Goal: Information Seeking & Learning: Learn about a topic

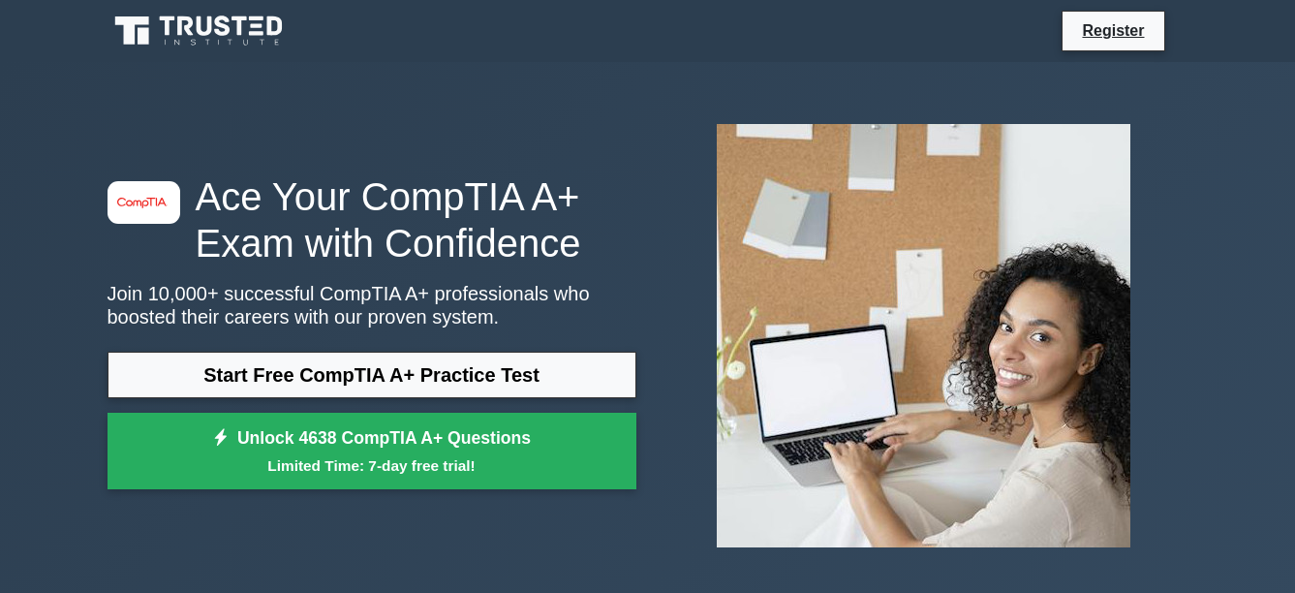
click at [202, 30] on icon at bounding box center [205, 25] width 16 height 19
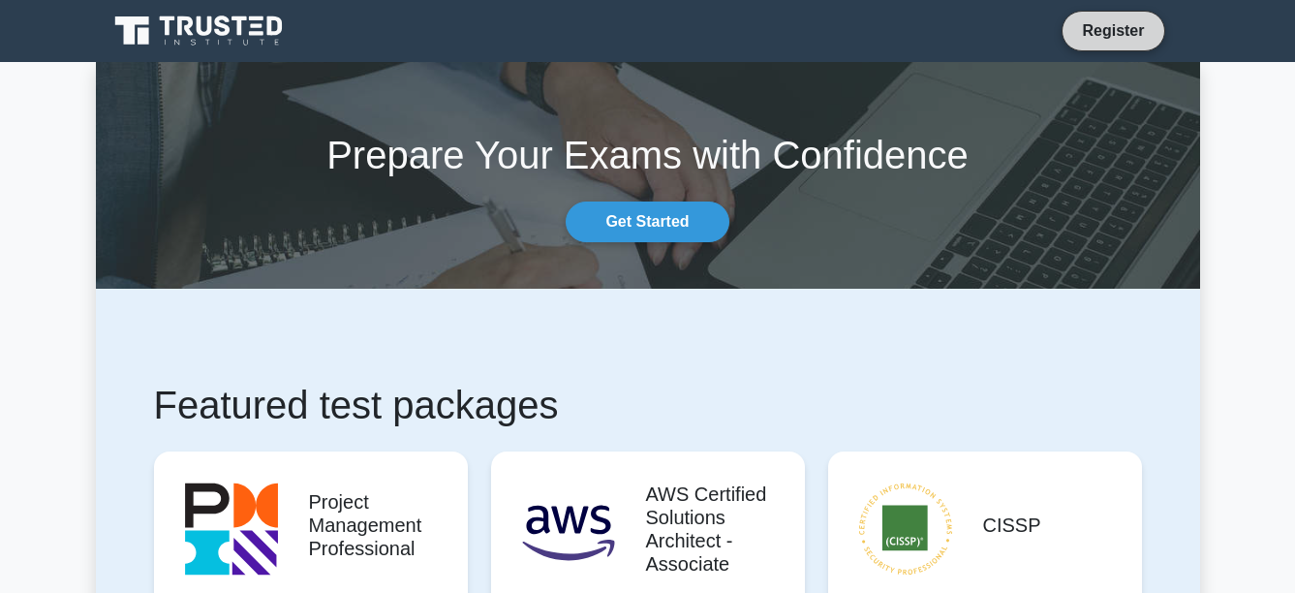
click at [1134, 37] on link "Register" at bounding box center [1113, 30] width 85 height 24
click at [649, 219] on link "Get Started" at bounding box center [647, 222] width 163 height 41
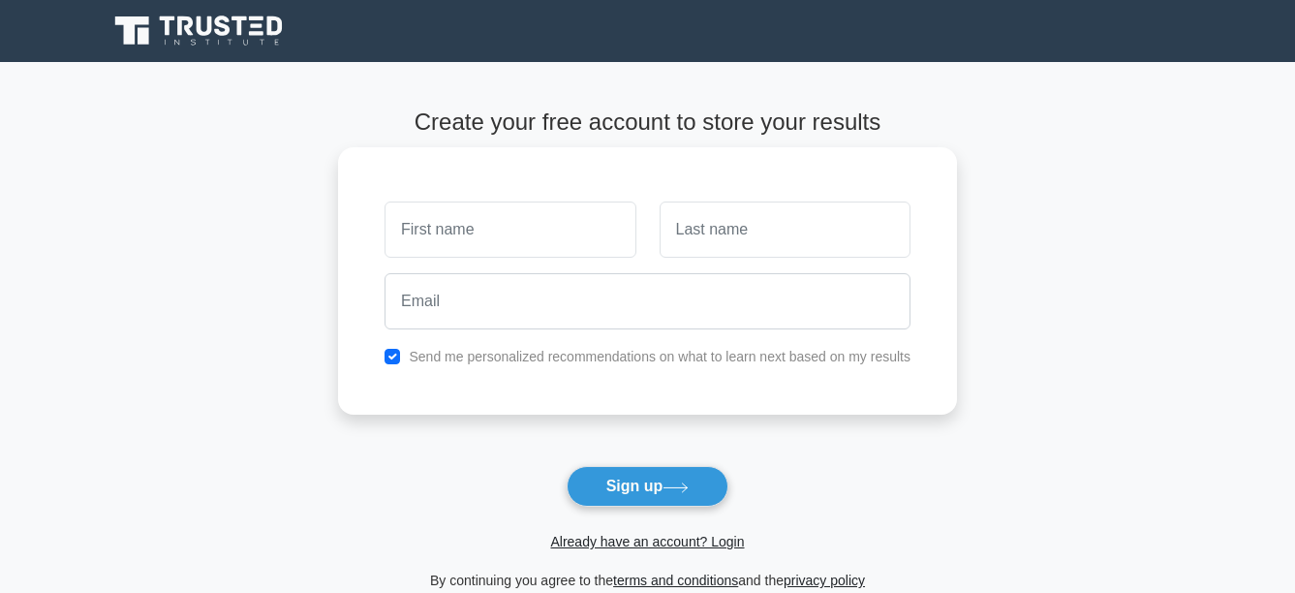
drag, startPoint x: 373, startPoint y: 208, endPoint x: 361, endPoint y: 206, distance: 11.8
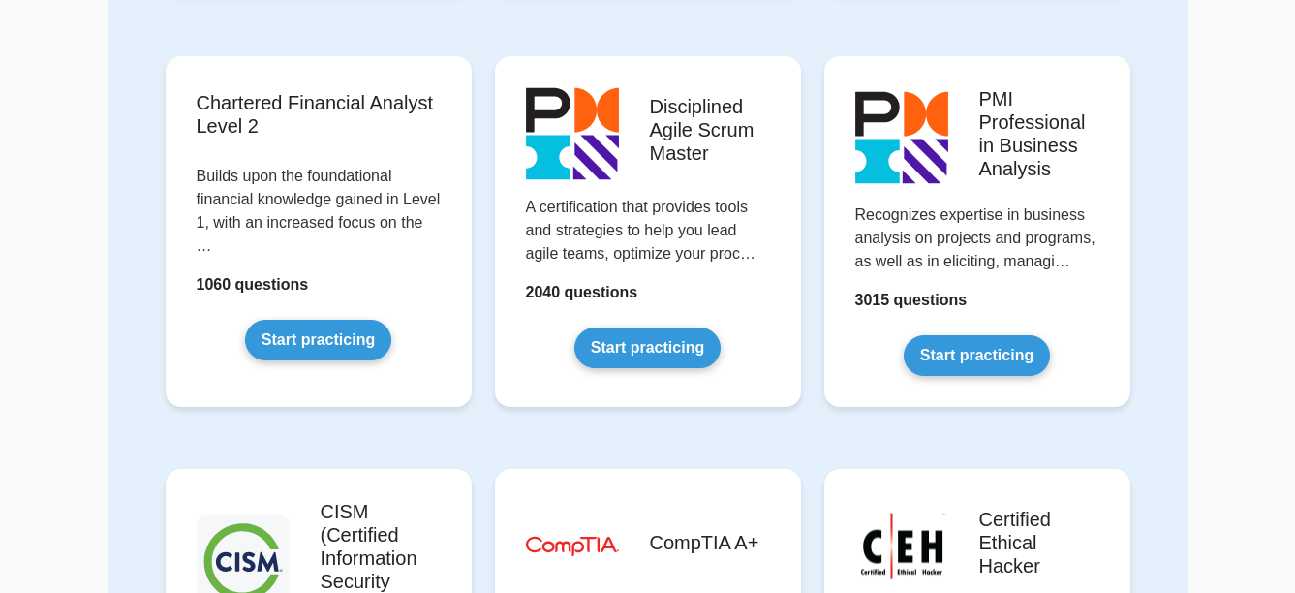
scroll to position [2616, 0]
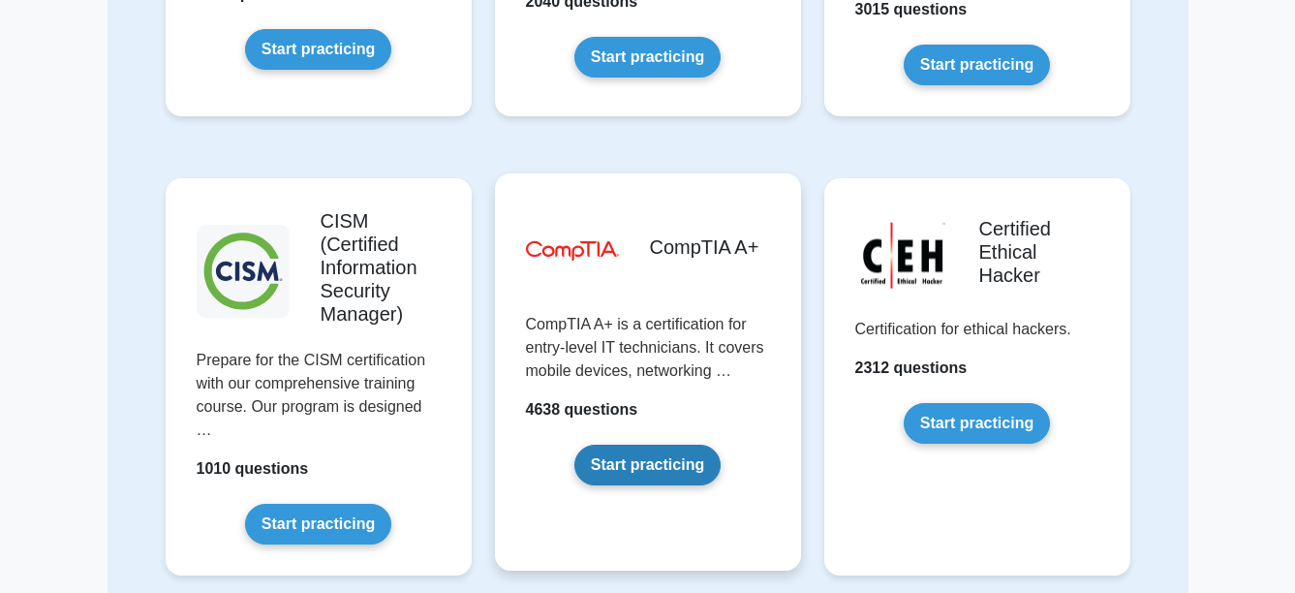
click at [642, 466] on link "Start practicing" at bounding box center [648, 465] width 146 height 41
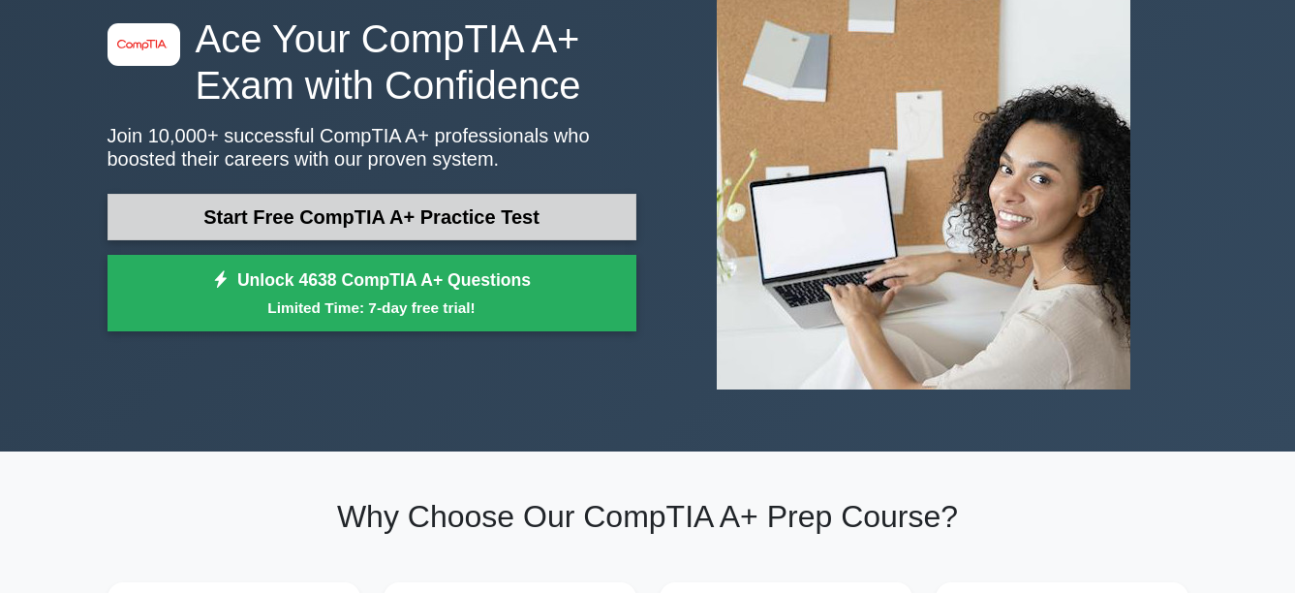
scroll to position [97, 0]
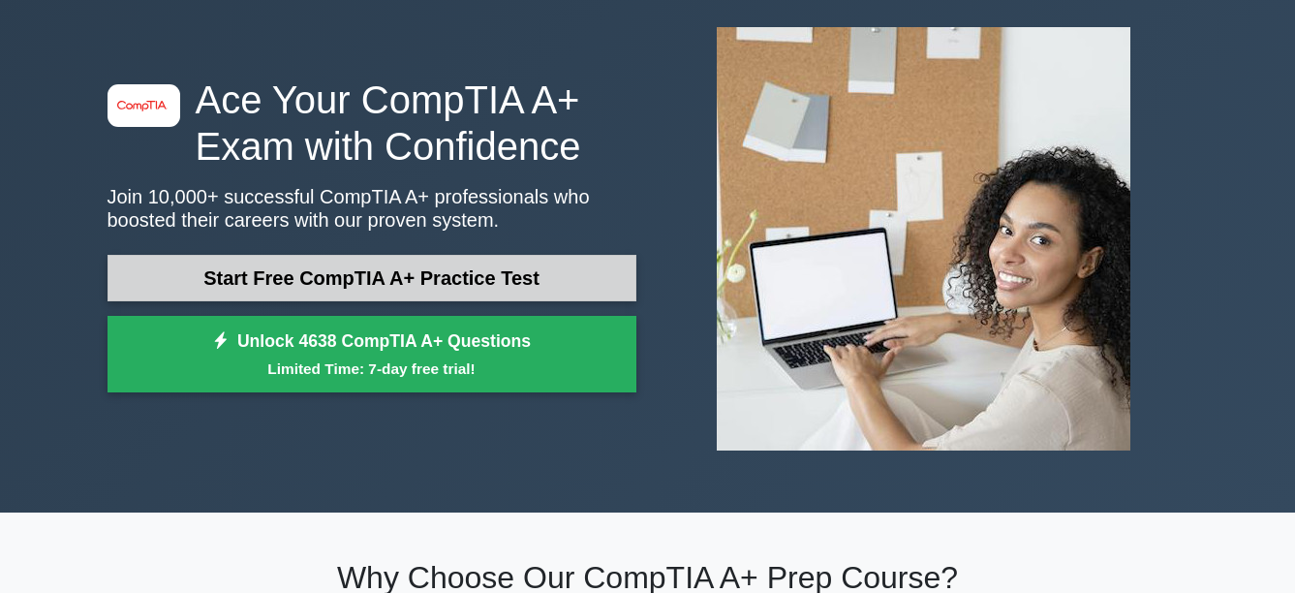
click at [360, 269] on link "Start Free CompTIA A+ Practice Test" at bounding box center [372, 278] width 529 height 47
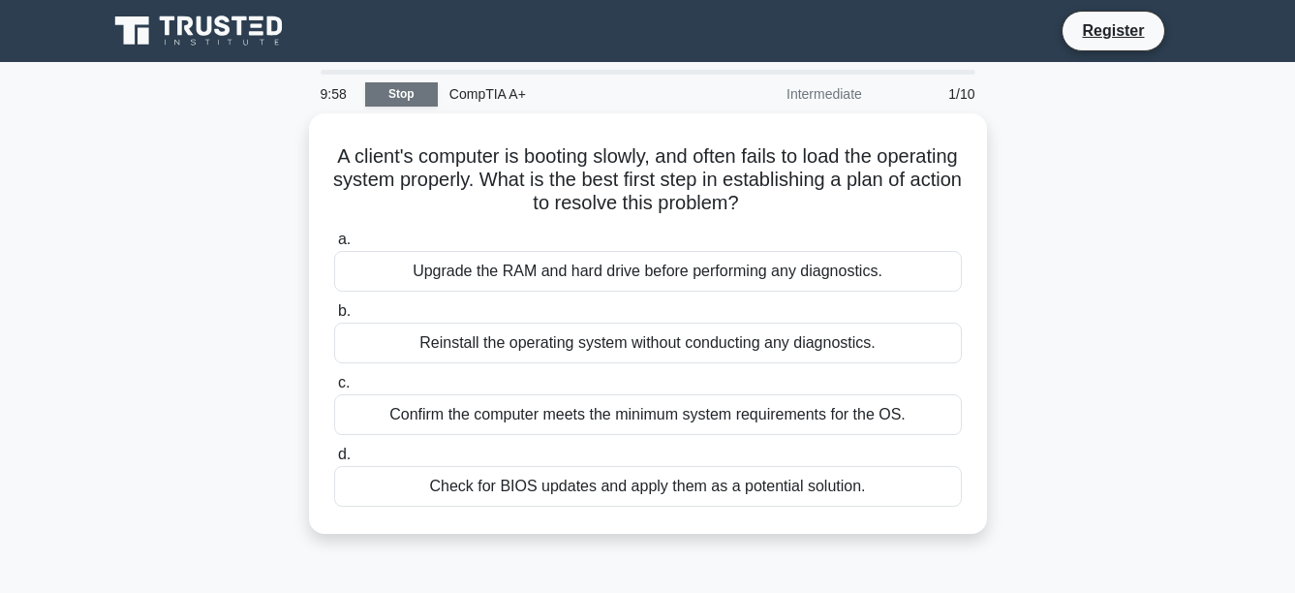
click at [393, 99] on link "Stop" at bounding box center [401, 94] width 73 height 24
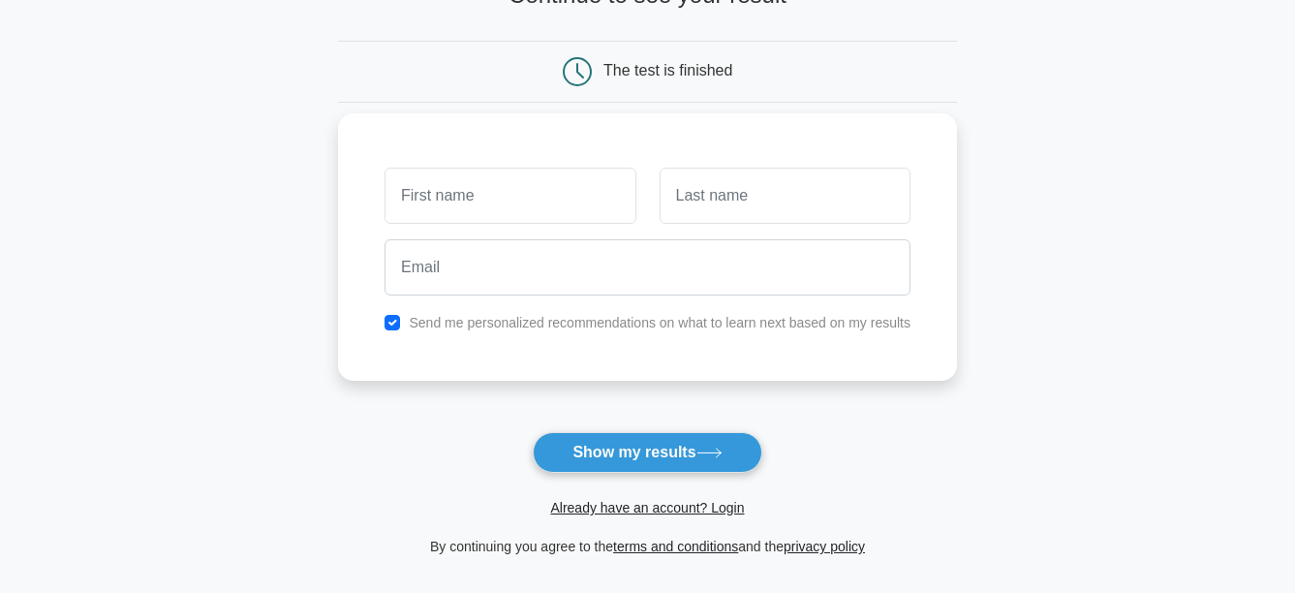
scroll to position [291, 0]
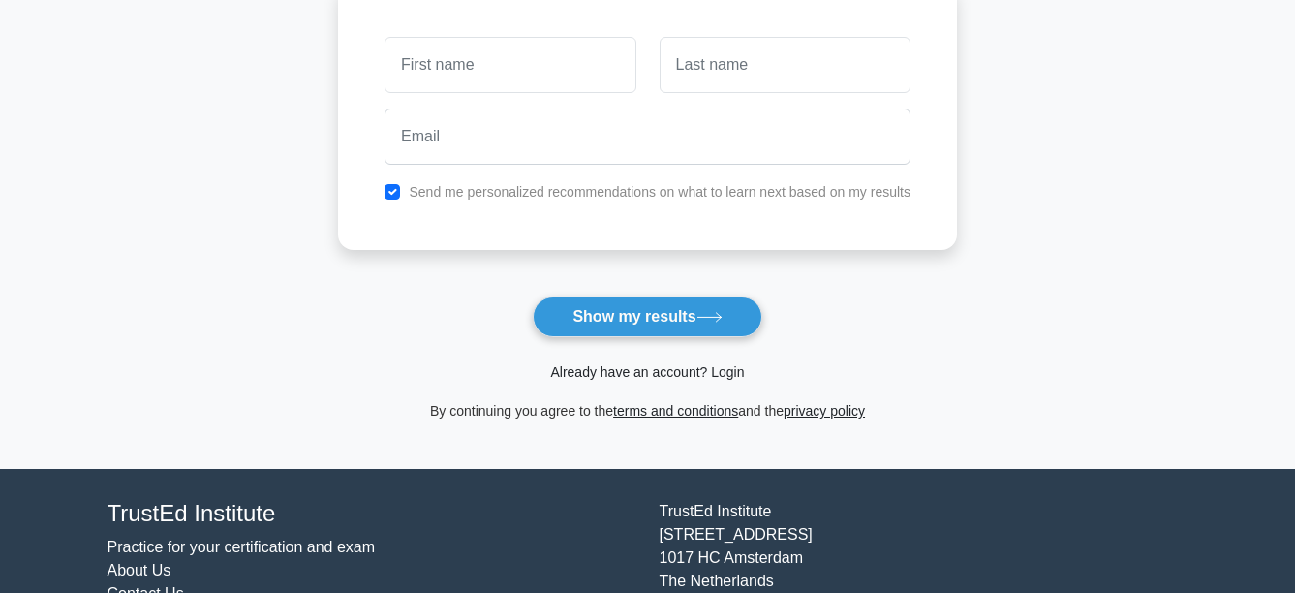
click at [658, 371] on link "Already have an account? Login" at bounding box center [647, 372] width 194 height 16
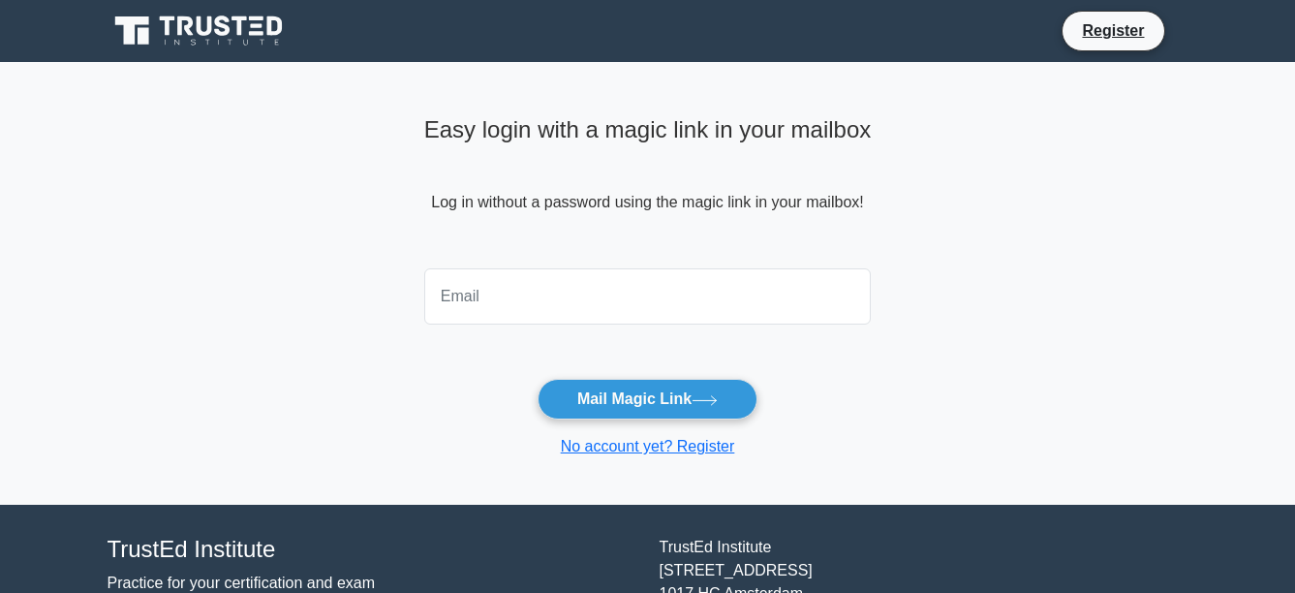
click at [503, 303] on input "email" at bounding box center [648, 296] width 448 height 56
type input "geraldo001alv@gmail.com"
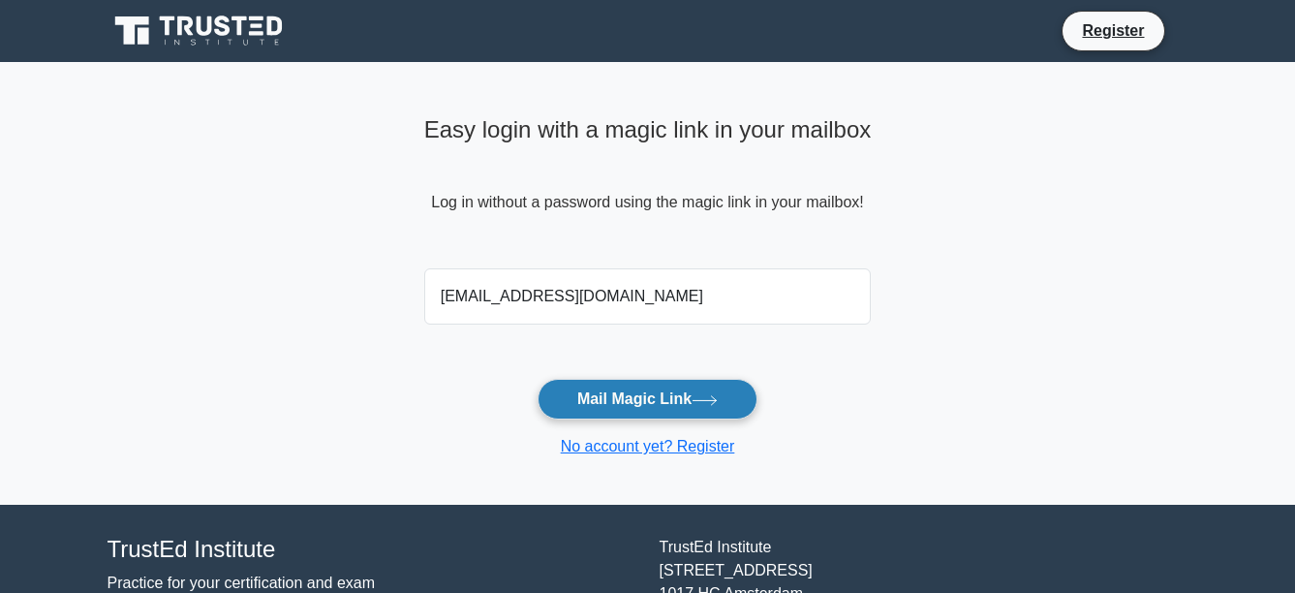
click at [645, 418] on button "Mail Magic Link" at bounding box center [648, 399] width 220 height 41
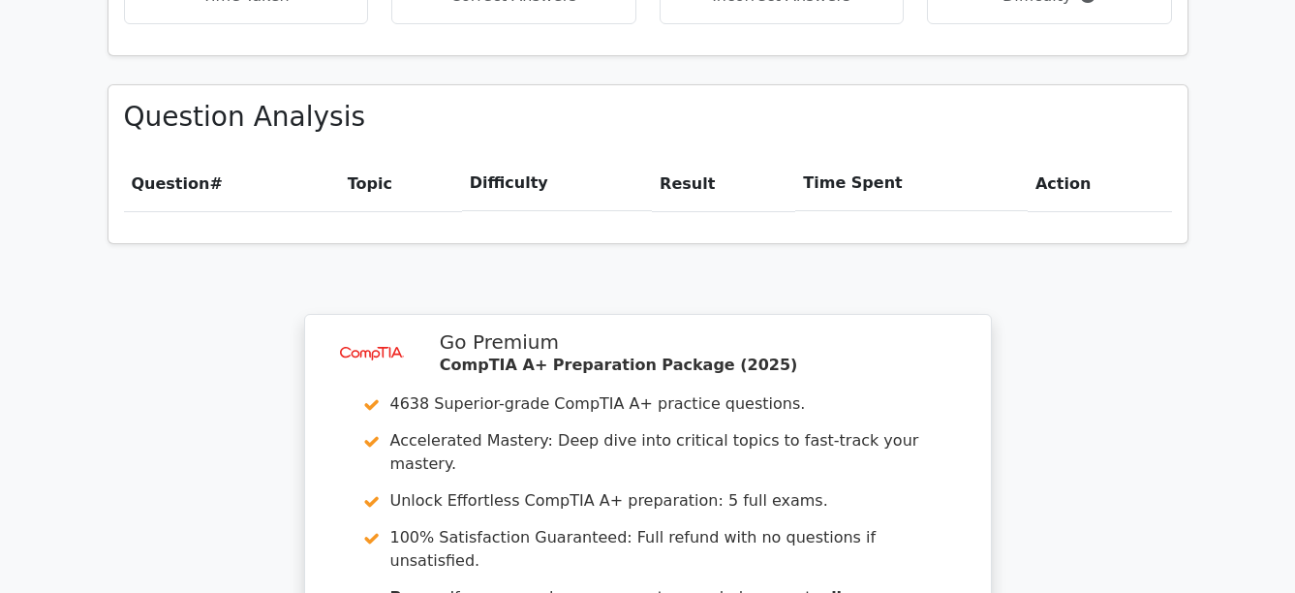
scroll to position [1635, 0]
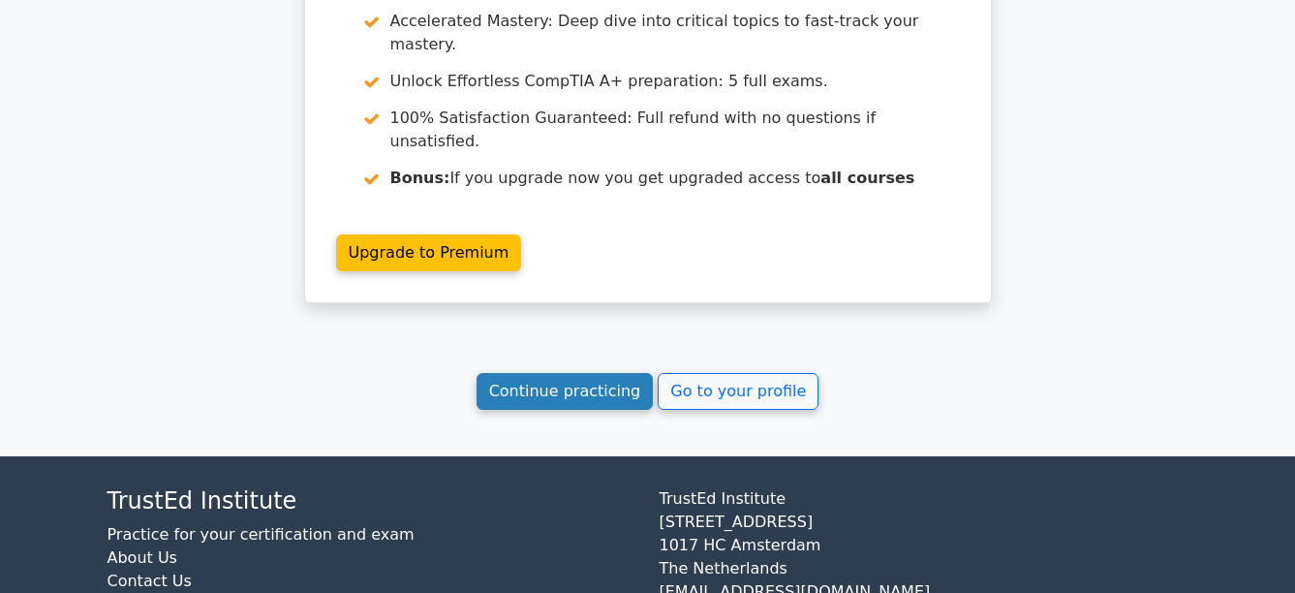
click at [576, 373] on link "Continue practicing" at bounding box center [565, 391] width 177 height 37
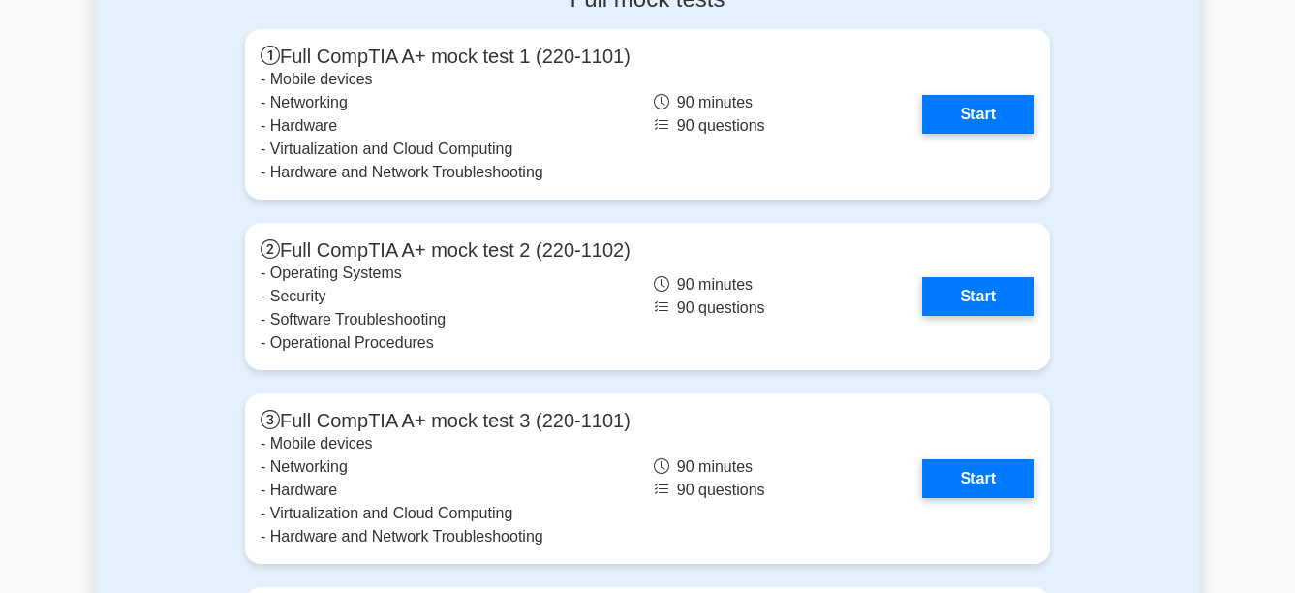
scroll to position [5523, 0]
